Goal: Task Accomplishment & Management: Use online tool/utility

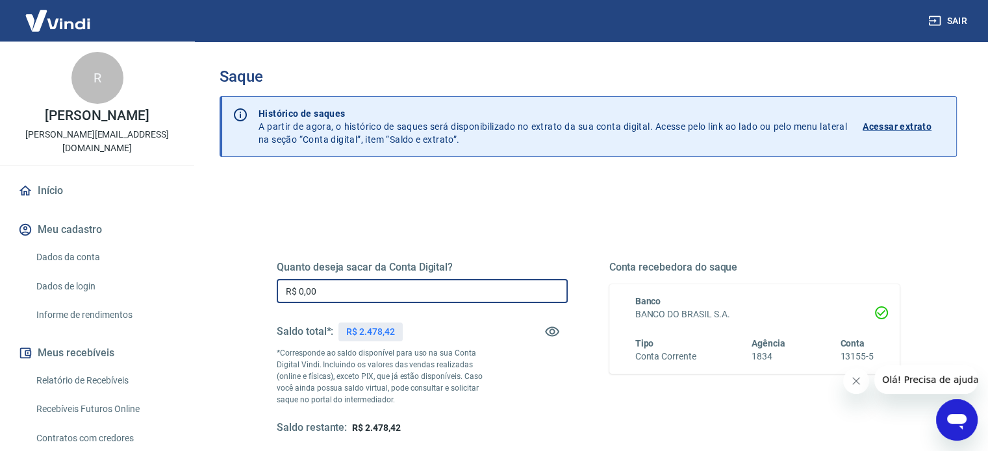
drag, startPoint x: 409, startPoint y: 279, endPoint x: 181, endPoint y: 275, distance: 227.4
click at [181, 275] on div "Sair R [PERSON_NAME] [PERSON_NAME][EMAIL_ADDRESS][DOMAIN_NAME] Início Meu cadas…" at bounding box center [494, 225] width 988 height 451
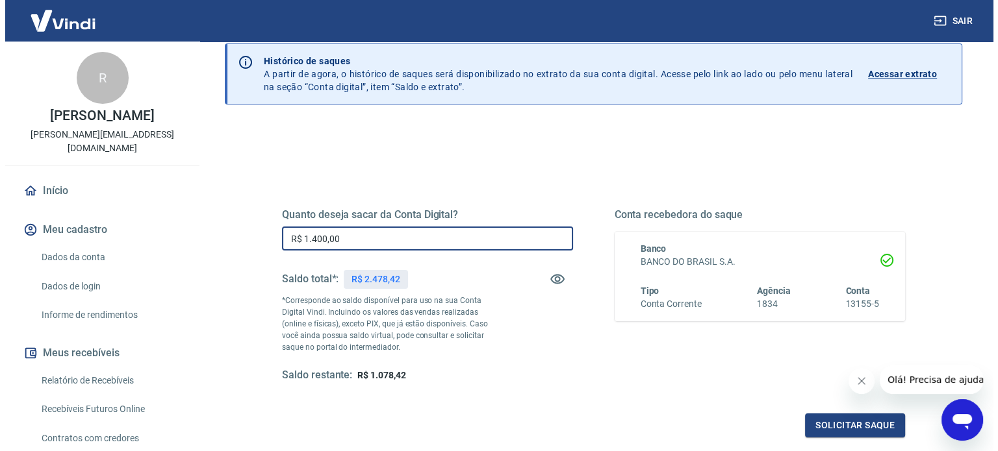
scroll to position [130, 0]
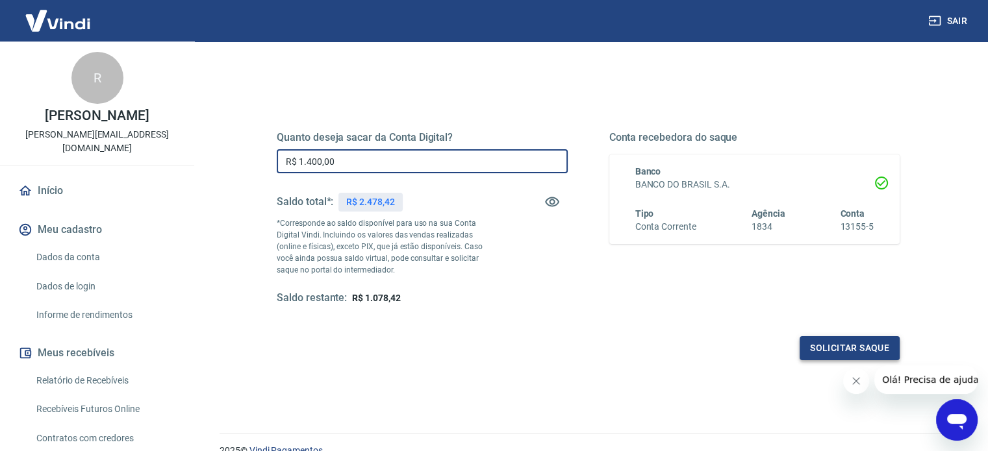
type input "R$ 1.400,00"
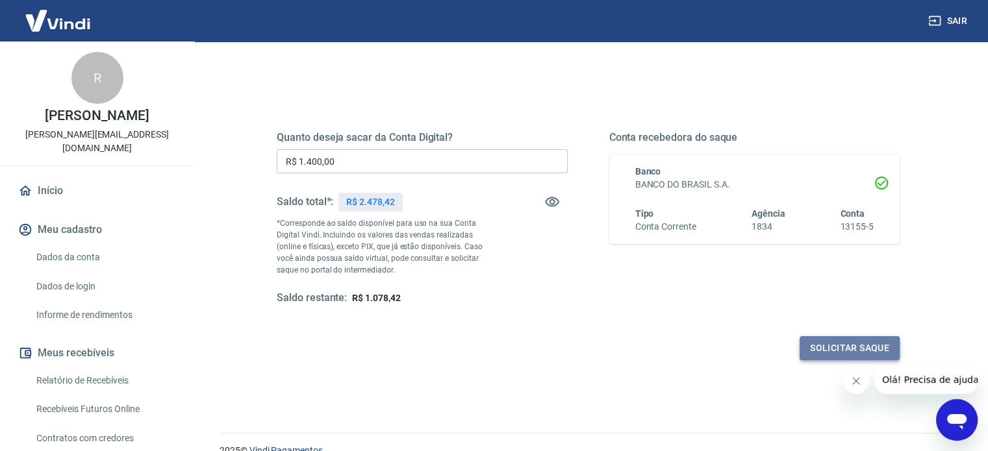
click at [842, 345] on button "Solicitar saque" at bounding box center [850, 348] width 100 height 24
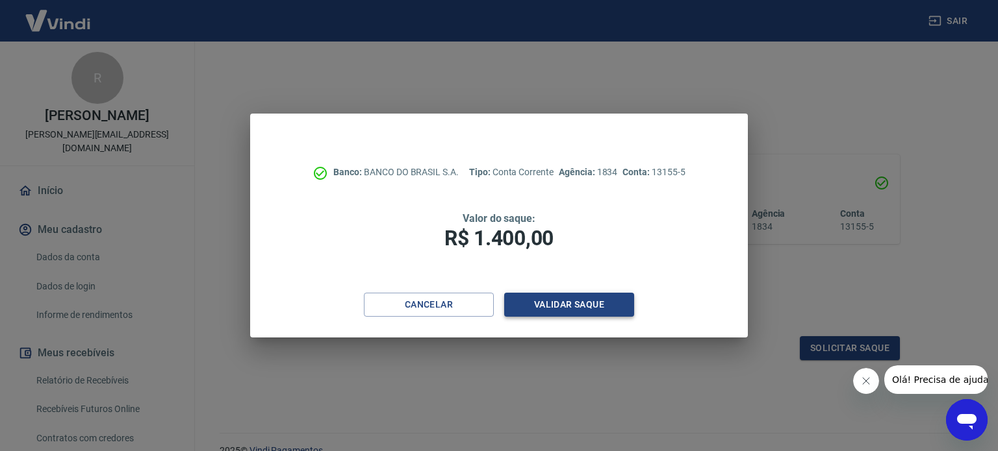
click at [582, 311] on button "Validar saque" at bounding box center [569, 305] width 130 height 24
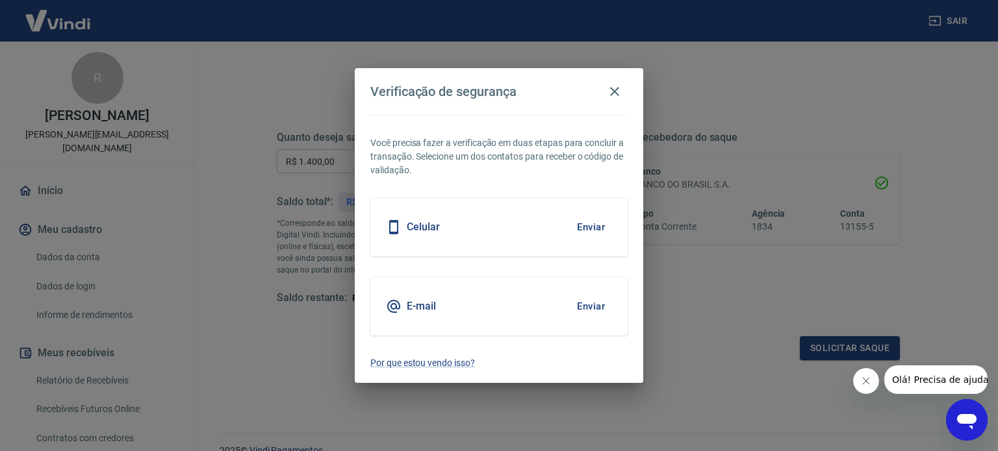
click at [592, 223] on button "Enviar" at bounding box center [591, 227] width 42 height 27
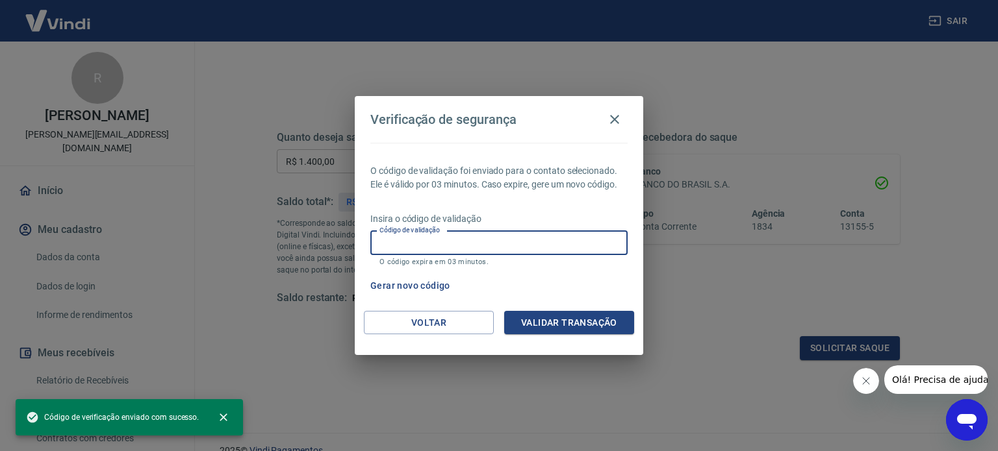
click at [421, 247] on input "Código de validação" at bounding box center [498, 243] width 257 height 24
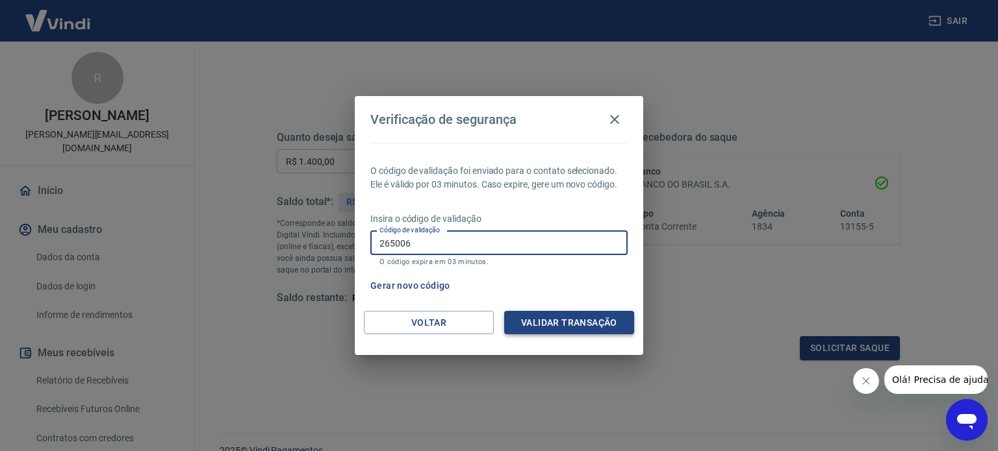
type input "265006"
click at [562, 322] on button "Validar transação" at bounding box center [569, 323] width 130 height 24
